Goal: Task Accomplishment & Management: Complete application form

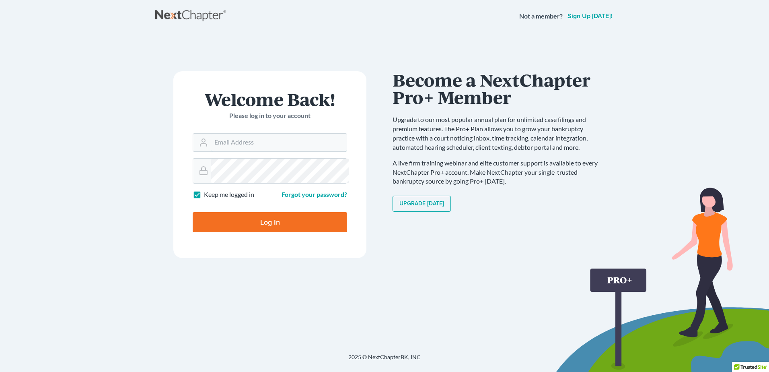
type input "[PERSON_NAME][EMAIL_ADDRESS][DOMAIN_NAME]"
click at [263, 232] on input "Log In" at bounding box center [270, 222] width 154 height 20
type input "Thinking..."
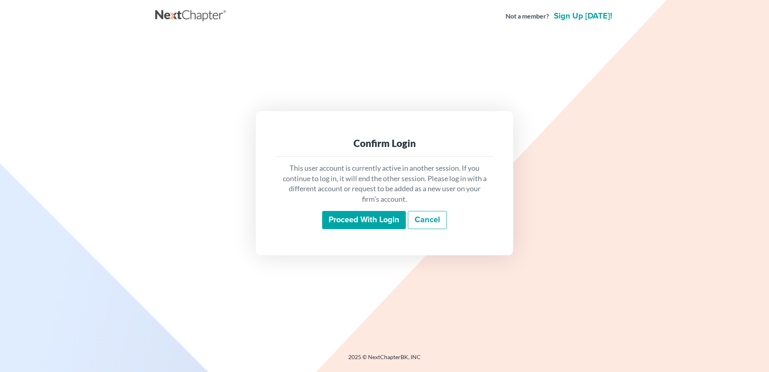
click at [351, 229] on input "Proceed with login" at bounding box center [364, 220] width 84 height 18
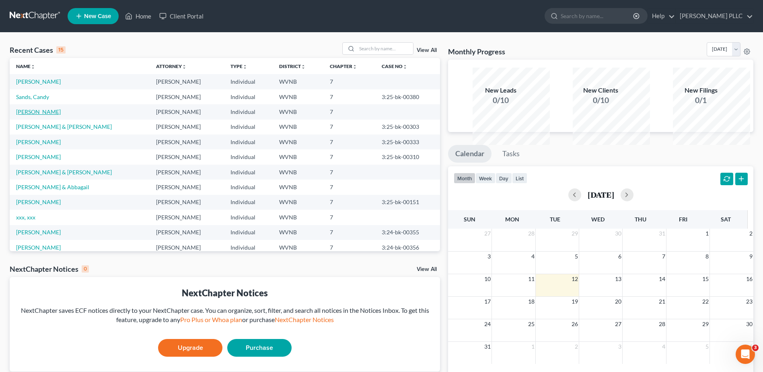
click at [53, 115] on link "[PERSON_NAME]" at bounding box center [38, 111] width 45 height 7
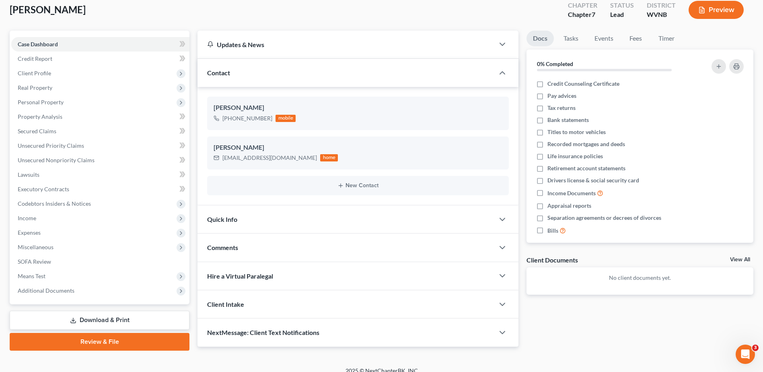
scroll to position [161, 0]
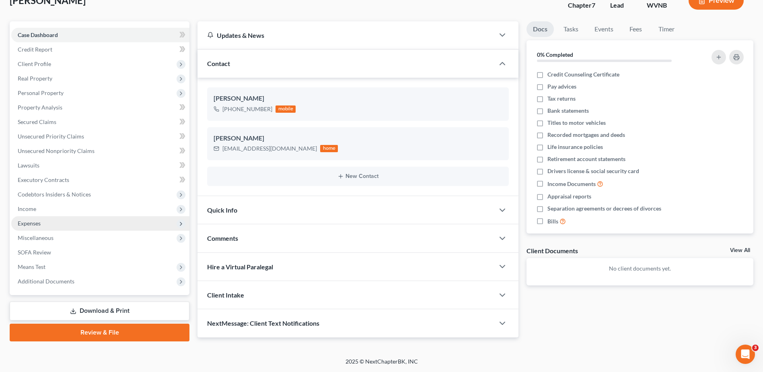
click at [41, 224] on span "Expenses" at bounding box center [29, 223] width 23 height 7
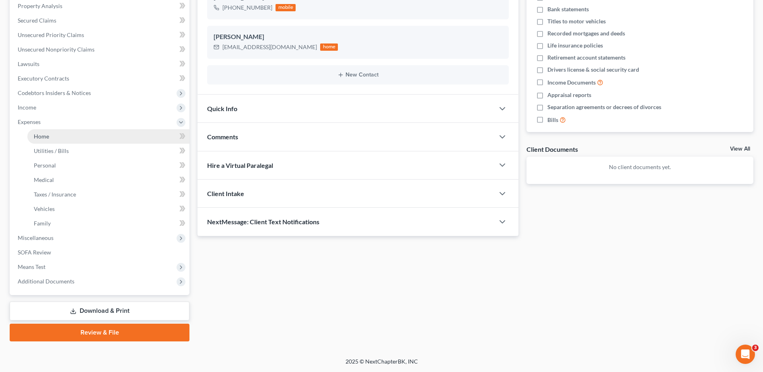
click at [49, 140] on span "Home" at bounding box center [41, 136] width 15 height 7
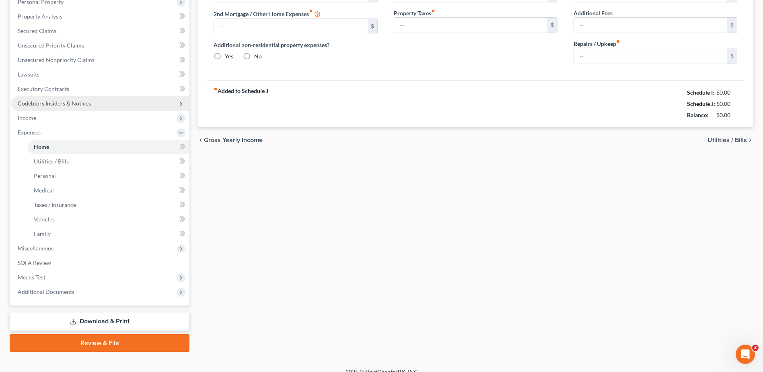
type input "0.00"
radio input "true"
type input "0.00"
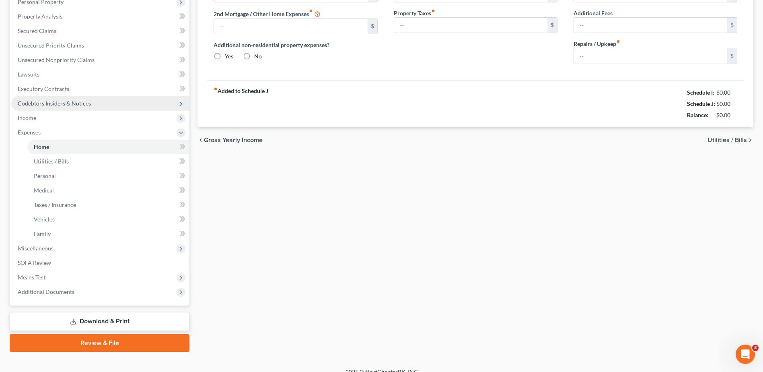
type input "0.00"
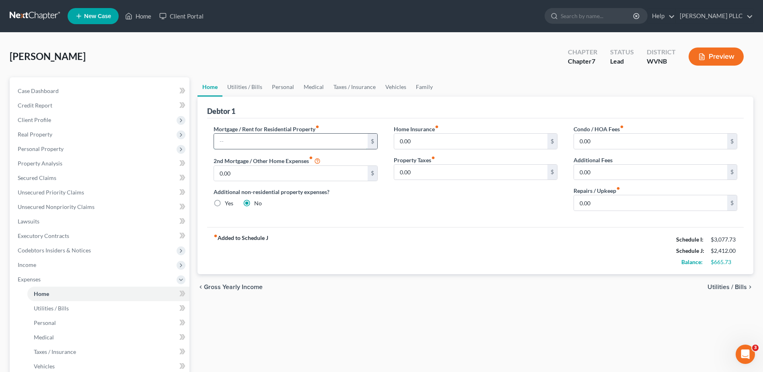
click at [254, 149] on input "text" at bounding box center [290, 141] width 153 height 15
type input "800.00"
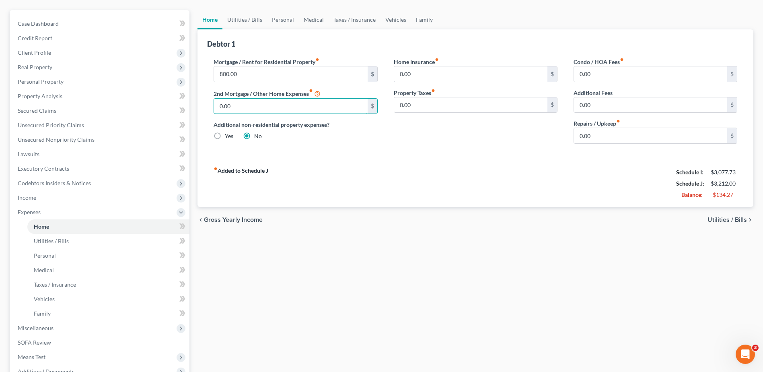
scroll to position [121, 0]
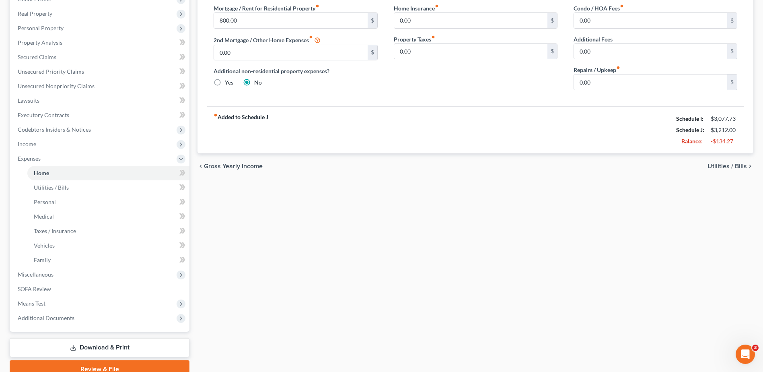
click at [707, 169] on span "Utilities / Bills" at bounding box center [726, 166] width 39 height 6
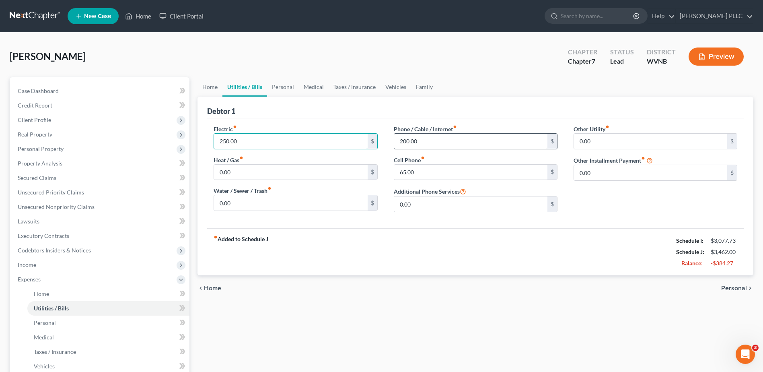
type input "250.00"
click at [431, 149] on input "text" at bounding box center [470, 141] width 153 height 15
type input "325.00"
type input "250.00"
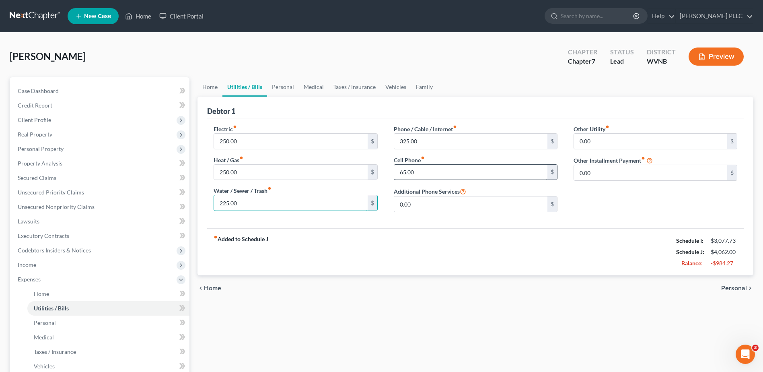
type input "225.00"
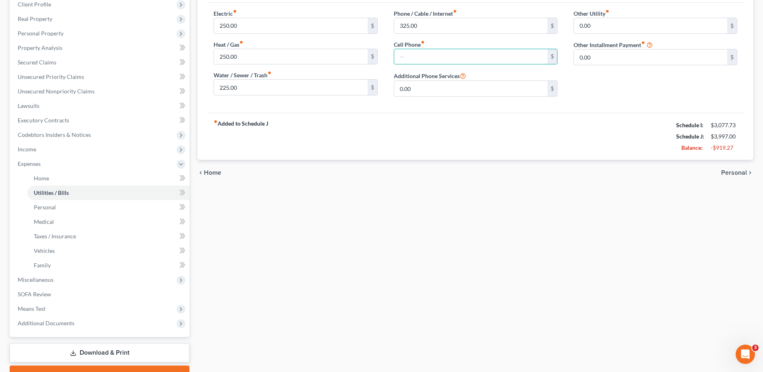
scroll to position [121, 0]
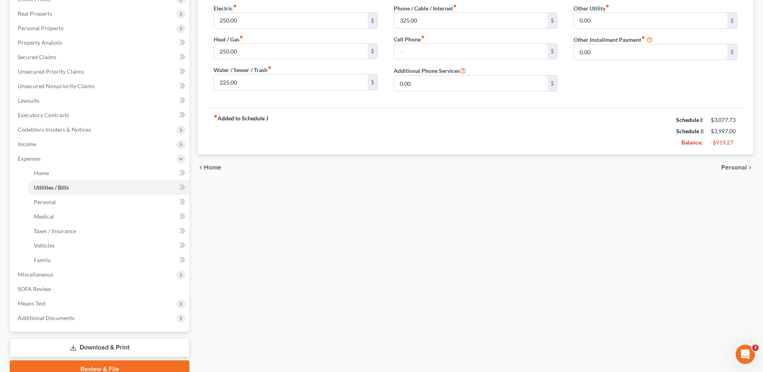
click at [721, 171] on span "Personal" at bounding box center [734, 167] width 26 height 6
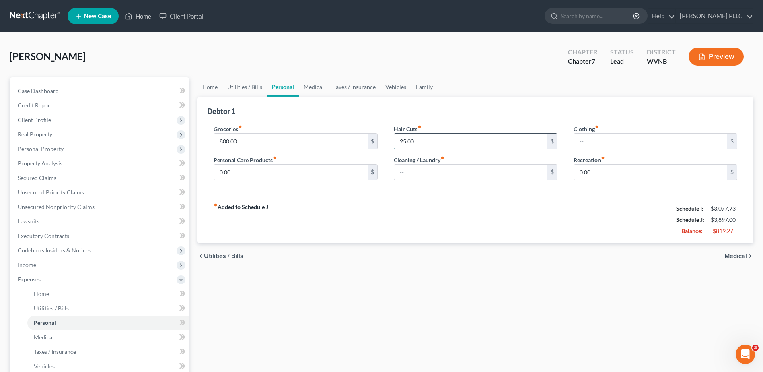
type input "25.00"
type input "800.00"
click at [724, 259] on span "Medical" at bounding box center [735, 256] width 23 height 6
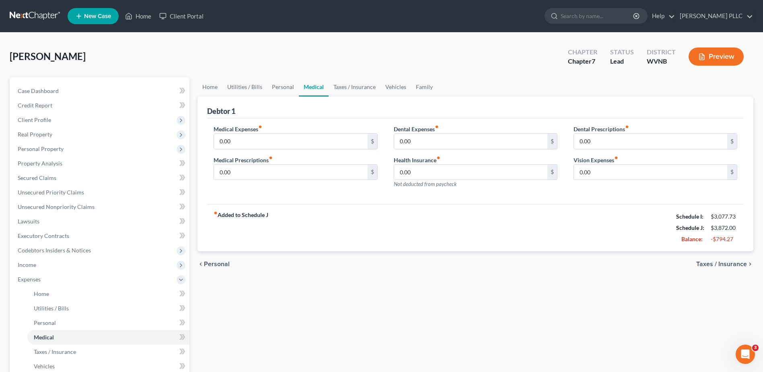
click at [720, 277] on div "chevron_left Personal Taxes / Insurance chevron_right" at bounding box center [475, 264] width 556 height 26
click at [717, 267] on span "Taxes / Insurance" at bounding box center [721, 264] width 51 height 6
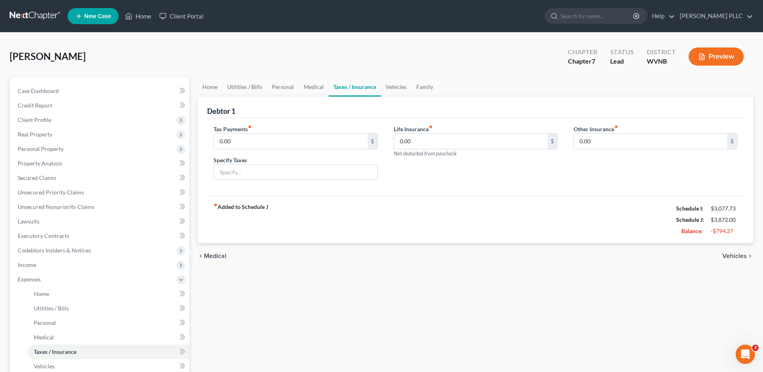
click at [717, 269] on div "chevron_left Medical Vehicles chevron_right" at bounding box center [475, 256] width 556 height 26
click at [722, 259] on span "Vehicles" at bounding box center [734, 256] width 25 height 6
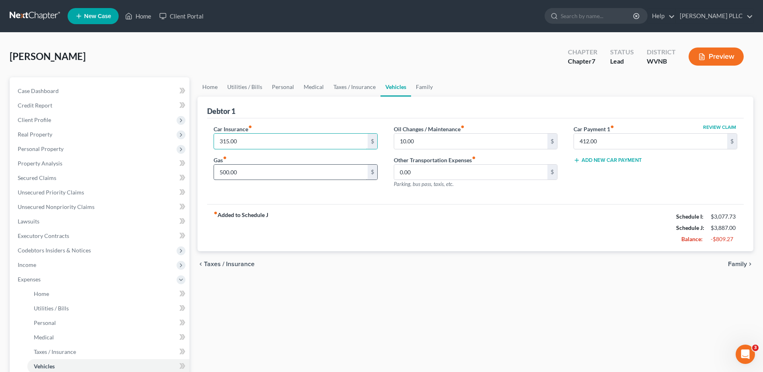
type input "315.00"
type input "200.00"
click at [622, 149] on input "412.00" at bounding box center [650, 141] width 153 height 15
click at [728, 267] on span "Family" at bounding box center [737, 264] width 19 height 6
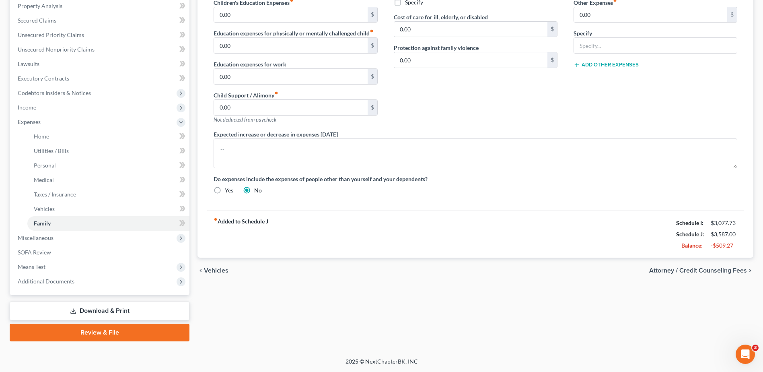
scroll to position [353, 0]
click at [659, 267] on span "Attorney / Credit Counseling Fees" at bounding box center [698, 270] width 98 height 6
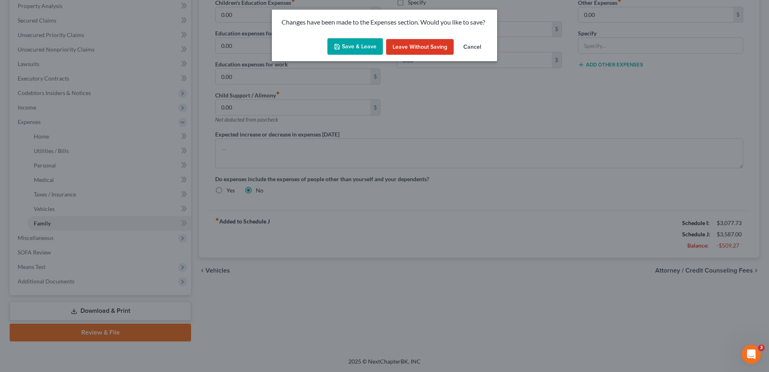
click at [355, 55] on button "Save & Leave" at bounding box center [354, 46] width 55 height 17
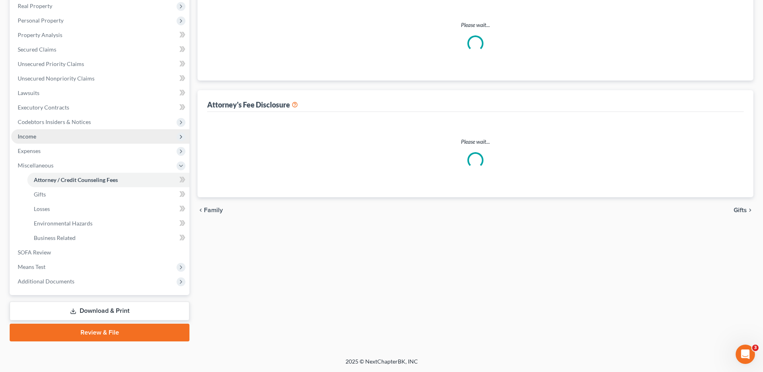
select select "0"
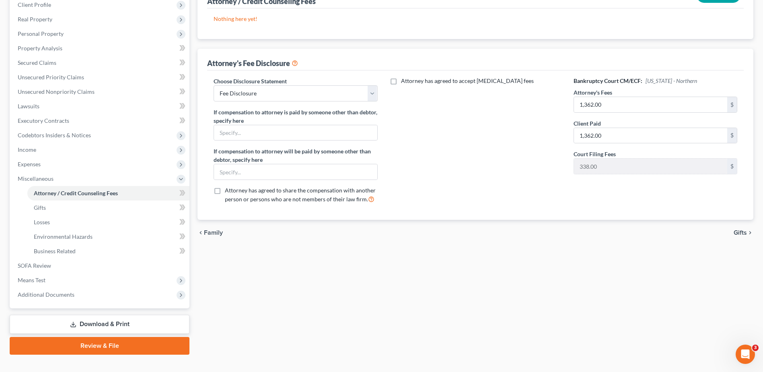
scroll to position [121, 0]
